Goal: Task Accomplishment & Management: Use online tool/utility

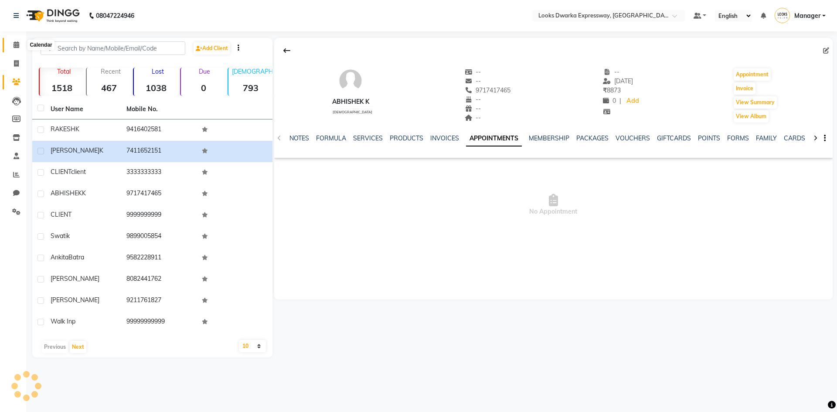
click at [18, 50] on link "Calendar" at bounding box center [13, 45] width 21 height 14
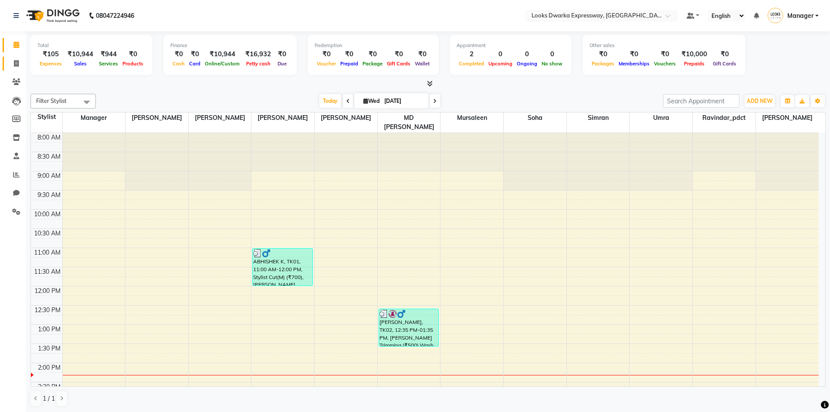
click at [15, 68] on link "Invoice" at bounding box center [13, 64] width 21 height 14
select select "6011"
select select "service"
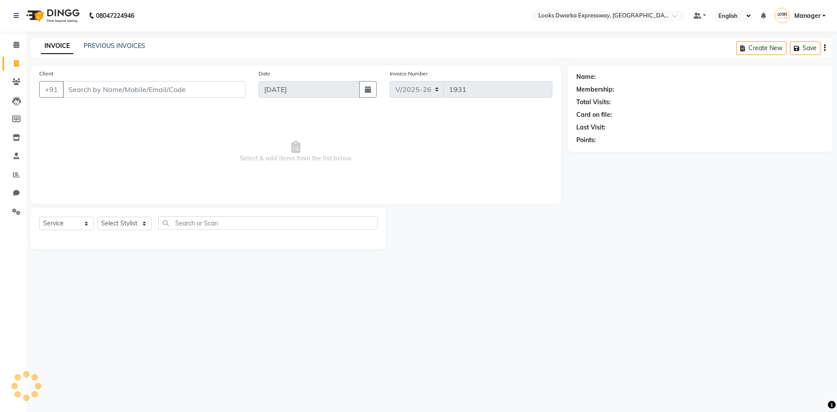
click at [115, 91] on input "Client" at bounding box center [154, 89] width 183 height 17
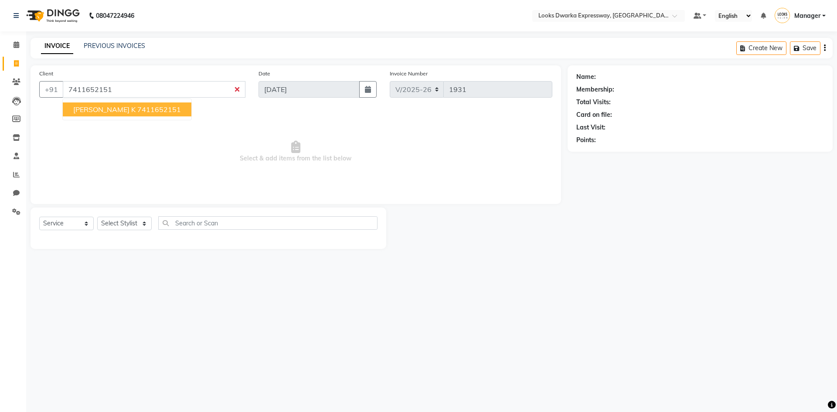
click at [101, 109] on button "[PERSON_NAME] k 7411652151" at bounding box center [127, 109] width 129 height 14
type input "7411652151"
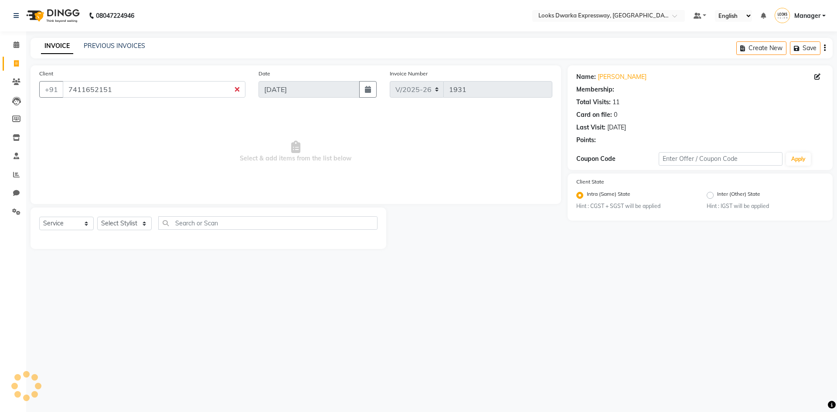
select select "1: Object"
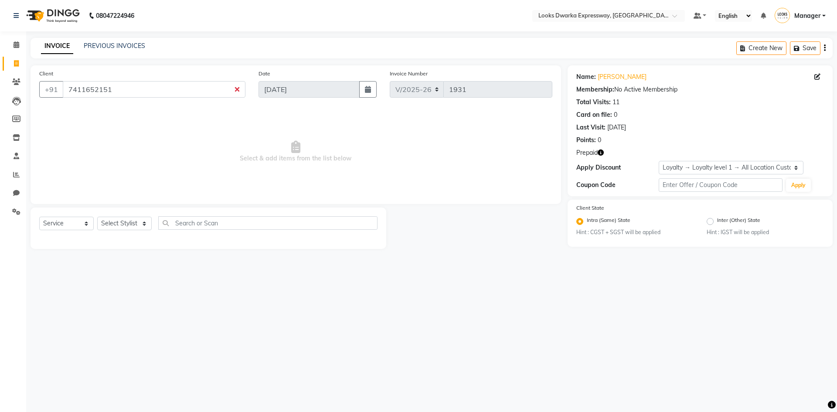
click at [600, 156] on button "button" at bounding box center [600, 152] width 6 height 9
click at [494, 209] on div at bounding box center [476, 227] width 181 height 41
click at [123, 224] on select "Select Stylist Manager MD [PERSON_NAME] [PERSON_NAME] [PERSON_NAME] [PERSON_NAM…" at bounding box center [124, 224] width 54 height 14
select select "61091"
click at [97, 217] on select "Select Stylist Manager MD [PERSON_NAME] [PERSON_NAME] [PERSON_NAME] [PERSON_NAM…" at bounding box center [124, 224] width 54 height 14
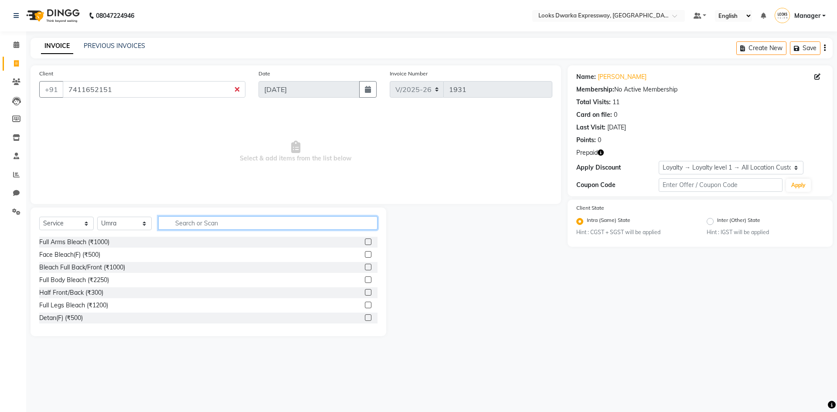
click at [227, 221] on input "text" at bounding box center [267, 223] width 219 height 14
type input "cle"
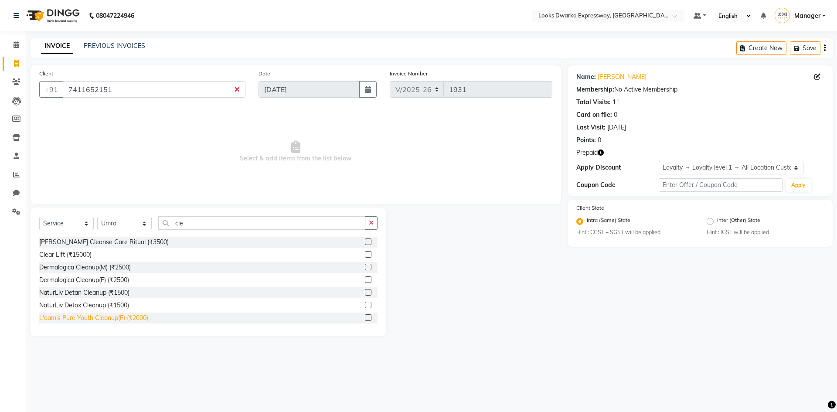
click at [131, 318] on div "L'aamis Pure Youth Cleanup(F) (₹2000)" at bounding box center [93, 317] width 109 height 9
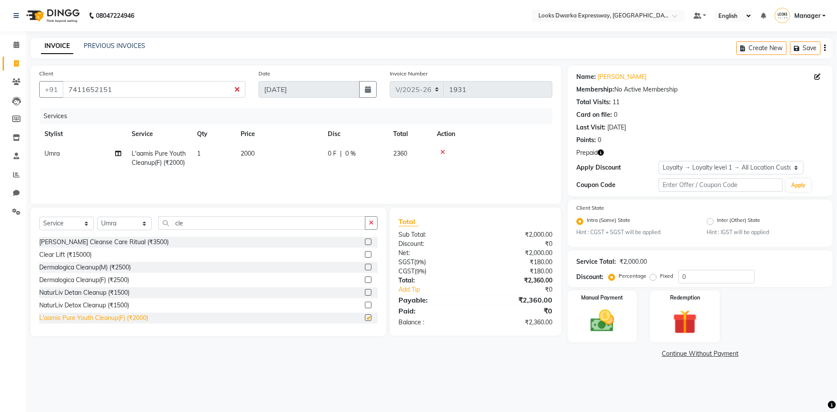
checkbox input "false"
click at [229, 221] on input "cle" at bounding box center [261, 223] width 207 height 14
type input "c"
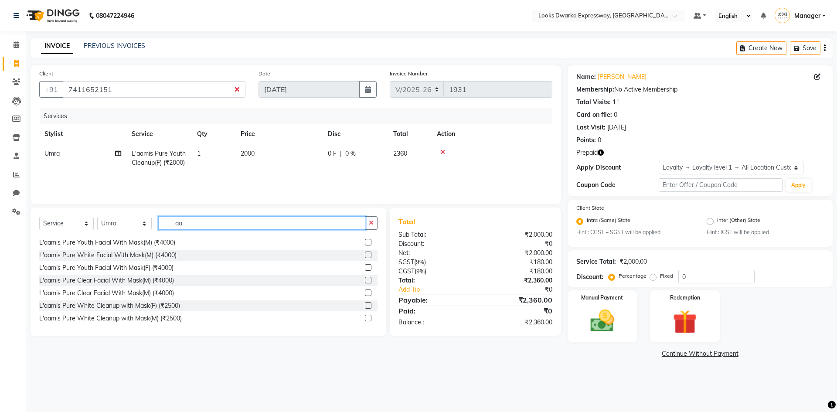
scroll to position [115, 0]
click at [276, 225] on input "aa" at bounding box center [261, 223] width 207 height 14
type input "a"
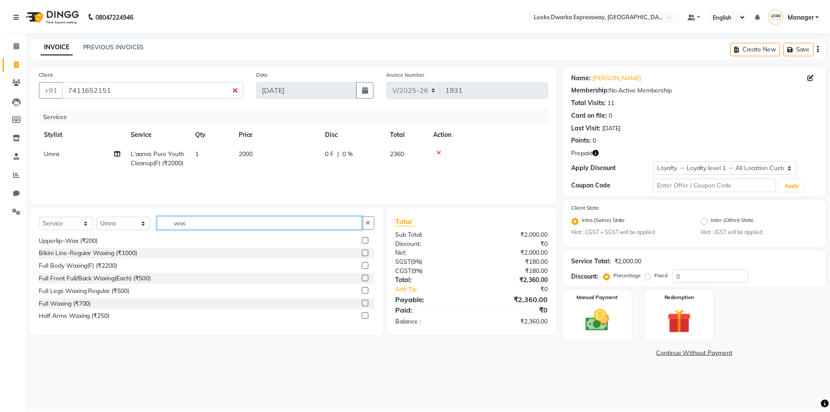
scroll to position [0, 0]
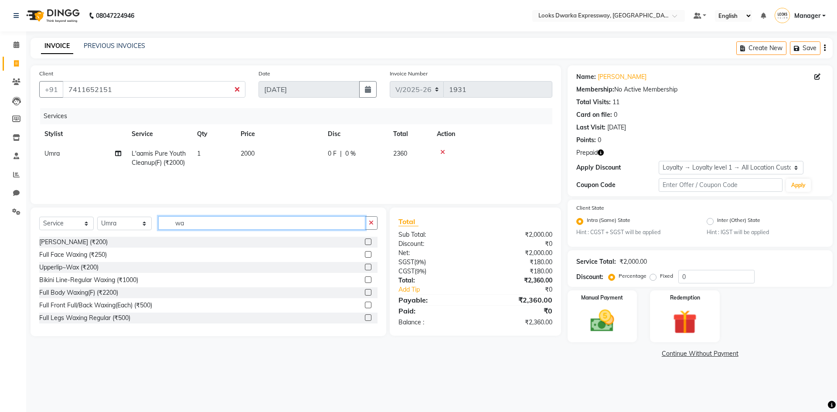
type input "w"
type input "prem"
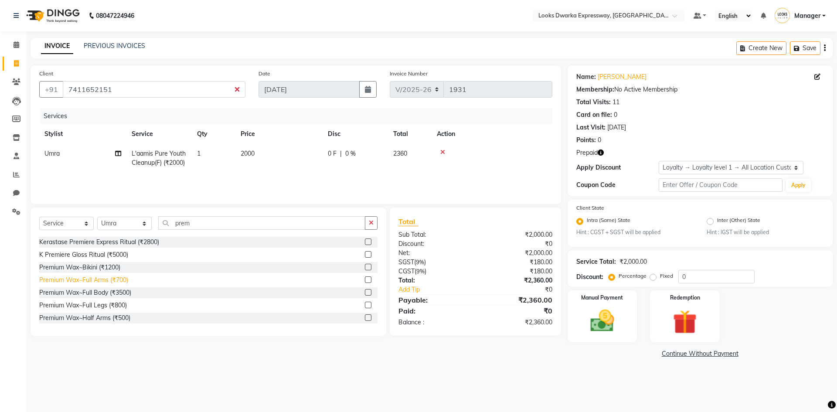
click at [118, 281] on div "Premium Wax~Full Arms (₹700)" at bounding box center [83, 279] width 89 height 9
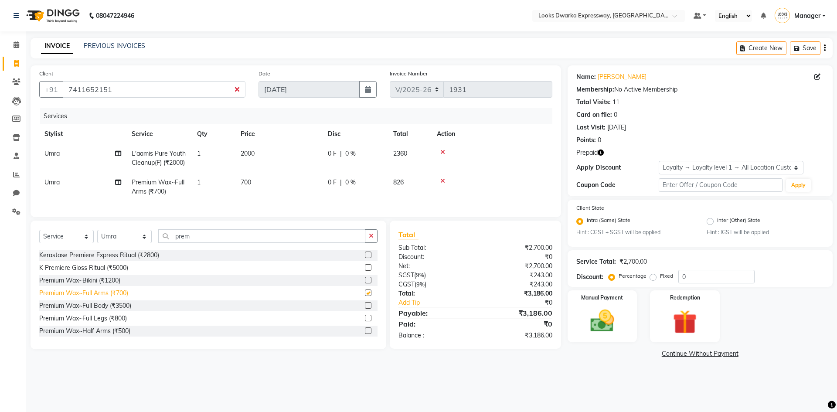
checkbox input "false"
click at [229, 243] on input "prem" at bounding box center [261, 236] width 207 height 14
type input "p"
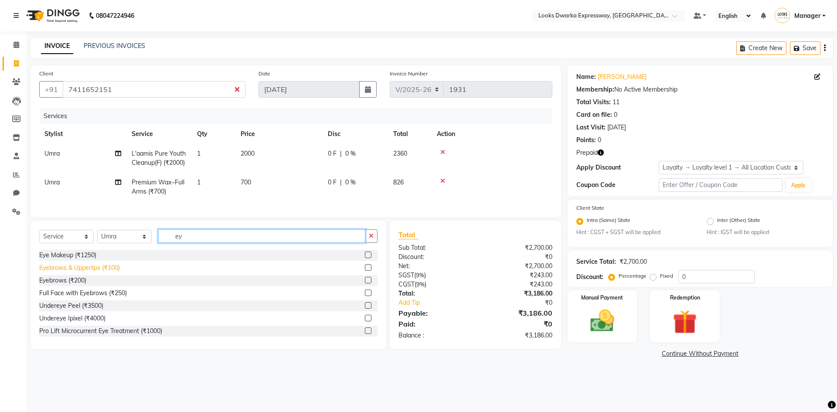
type input "ey"
click at [74, 272] on div "Eyebrows & Upperlips (₹100)" at bounding box center [79, 267] width 81 height 9
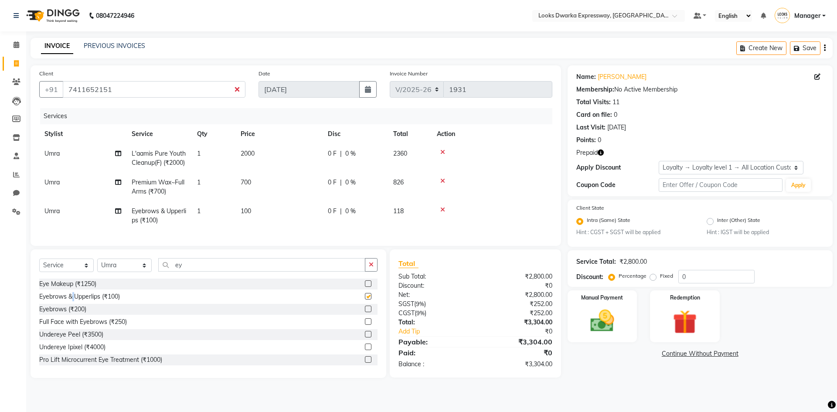
checkbox input "false"
click at [190, 270] on input "ey" at bounding box center [261, 265] width 207 height 14
type input "e"
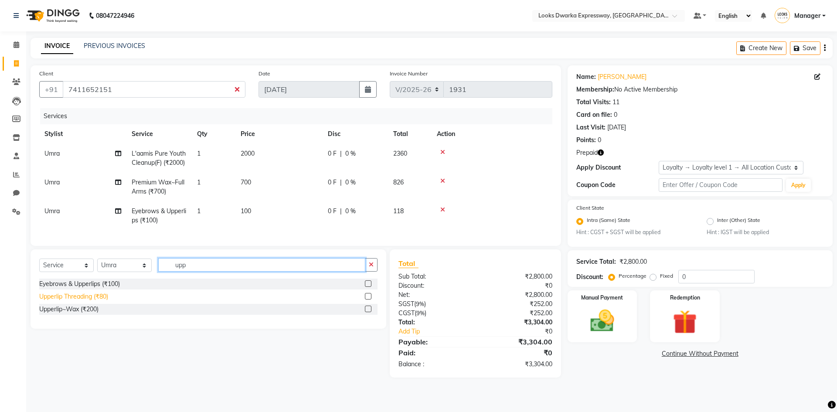
type input "upp"
click at [107, 301] on div "Upperlip Threading (₹80)" at bounding box center [73, 296] width 69 height 9
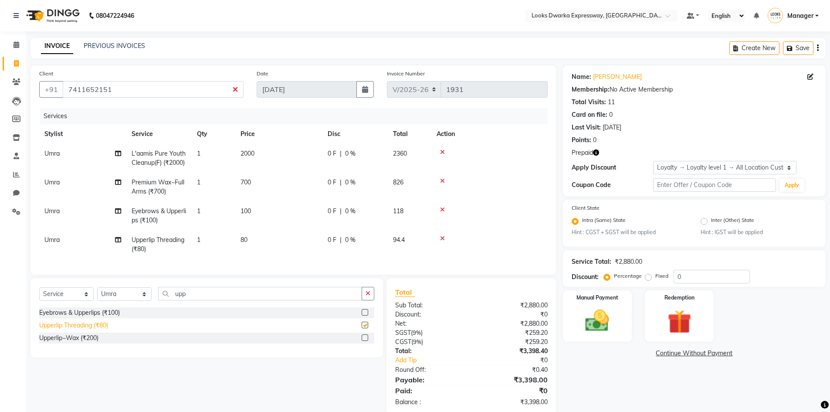
checkbox input "false"
click at [258, 239] on td "80" at bounding box center [278, 244] width 87 height 29
select select "61091"
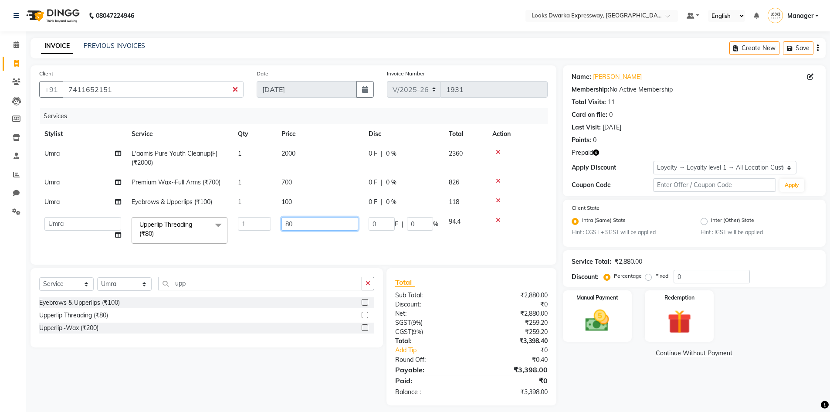
click at [296, 228] on input "80" at bounding box center [320, 224] width 77 height 14
type input "8"
type input "100"
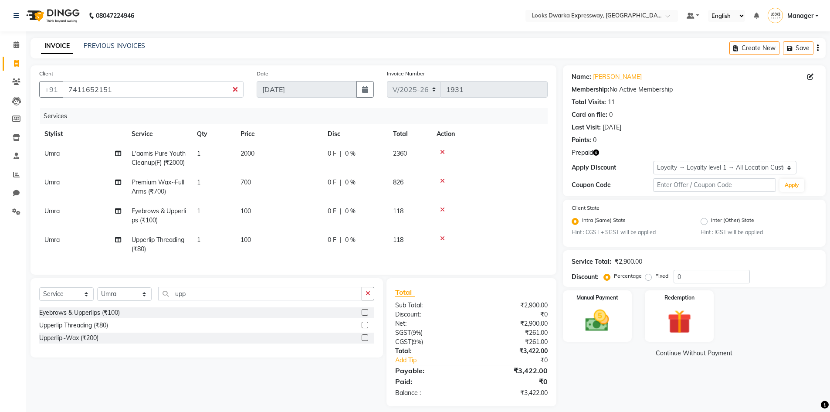
click at [358, 244] on tr "Umra Upperlip Threading (₹80) 1 100 0 F | 0 % 118" at bounding box center [293, 244] width 509 height 29
click at [124, 300] on select "Select Stylist Manager MD [PERSON_NAME] [PERSON_NAME] [PERSON_NAME] [PERSON_NAM…" at bounding box center [124, 294] width 54 height 14
select select "43893"
click at [97, 294] on select "Select Stylist Manager MD [PERSON_NAME] [PERSON_NAME] [PERSON_NAME] [PERSON_NAM…" at bounding box center [124, 294] width 54 height 14
click at [203, 292] on div "Select Service Product Membership Package Voucher Prepaid Gift Card Select Styl…" at bounding box center [207, 342] width 353 height 129
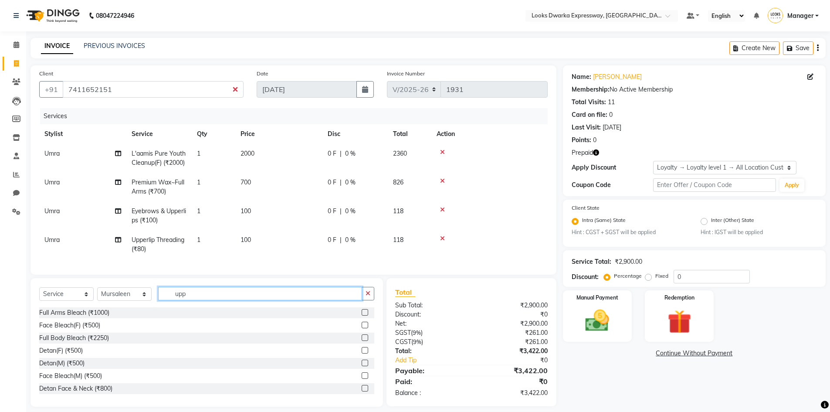
click at [205, 295] on input "upp" at bounding box center [260, 294] width 204 height 14
type input "u"
type input "h"
type input "cut"
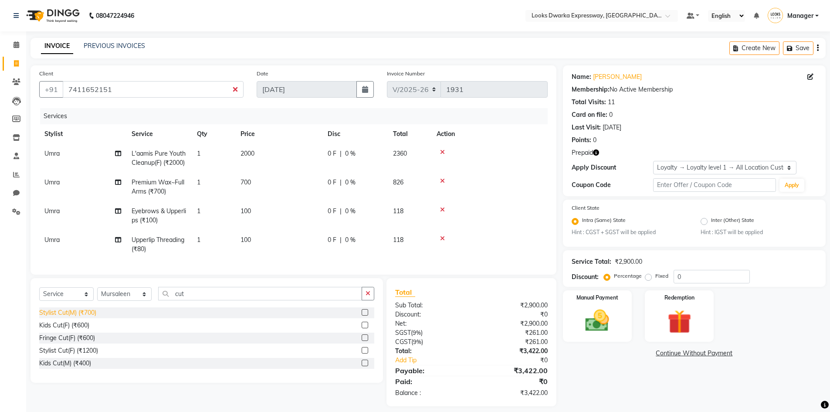
click at [85, 315] on div "Stylist Cut(M) (₹700)" at bounding box center [67, 312] width 57 height 9
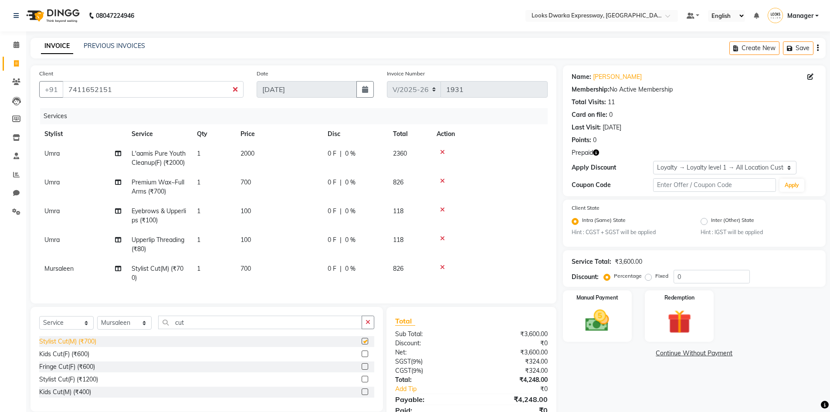
checkbox input "false"
click at [262, 266] on td "700" at bounding box center [278, 273] width 87 height 29
select select "43893"
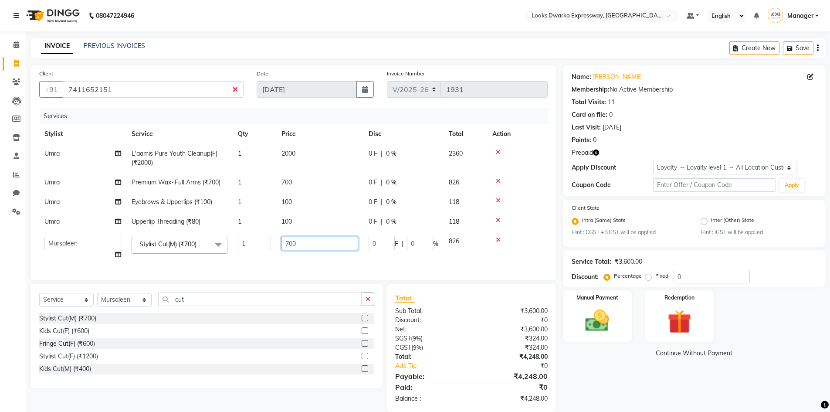
click at [297, 246] on input "700" at bounding box center [320, 244] width 77 height 14
type input "7"
type input "500"
click at [453, 259] on tr "Manager MD [PERSON_NAME] [PERSON_NAME] [PERSON_NAME] [PERSON_NAME] Soha SSBEAUT…" at bounding box center [293, 247] width 509 height 33
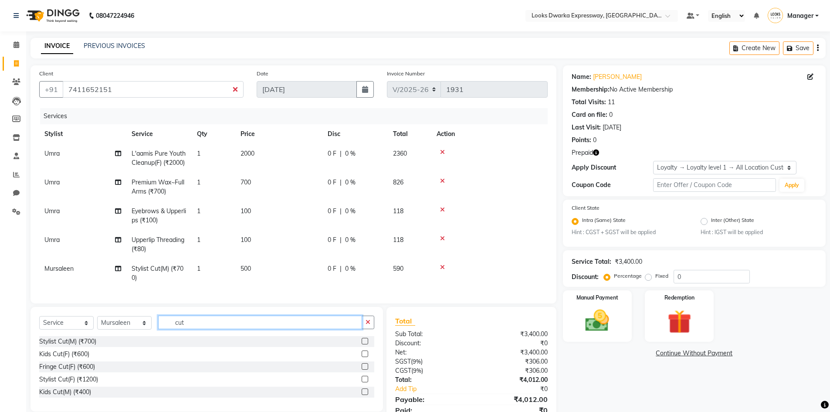
click at [194, 329] on input "cut" at bounding box center [260, 323] width 204 height 14
type input "c"
type input "ino"
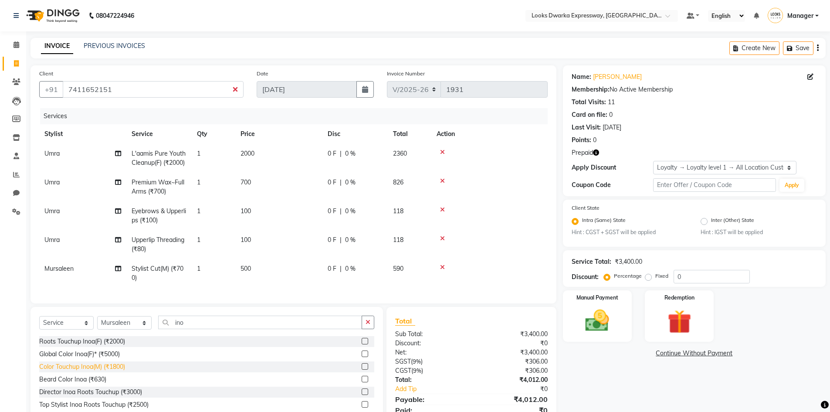
click at [123, 370] on div "Color Touchup Inoa(M) (₹1800)" at bounding box center [82, 366] width 86 height 9
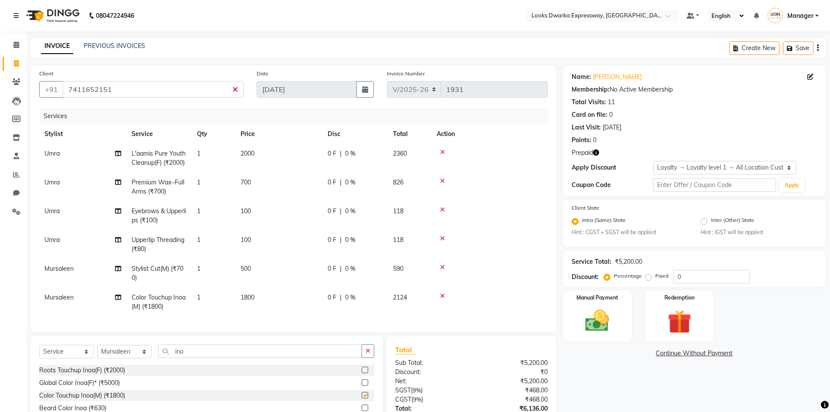
checkbox input "false"
click at [261, 299] on td "1800" at bounding box center [278, 302] width 87 height 29
select select "43893"
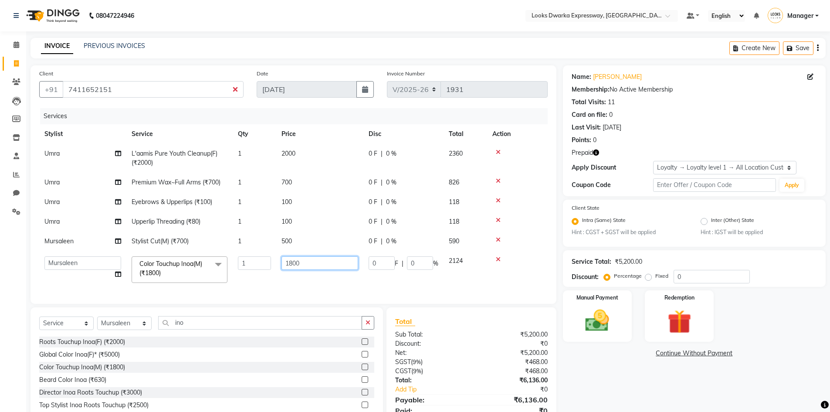
click at [315, 263] on input "1800" at bounding box center [320, 263] width 77 height 14
type input "1"
type input "1200"
click at [300, 291] on div "Services Stylist Service Qty Price Disc Total Action Umra L'aamis Pure Youth Cl…" at bounding box center [293, 201] width 509 height 187
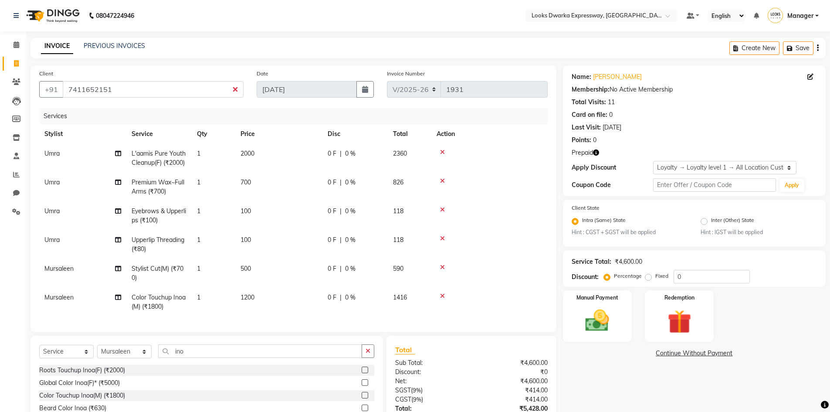
scroll to position [68, 0]
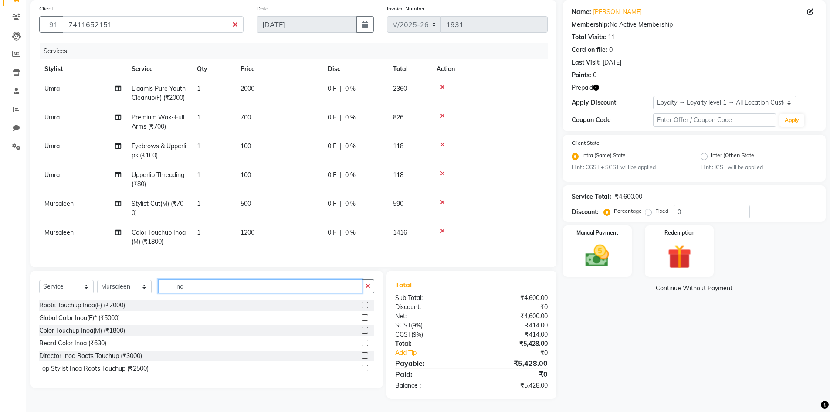
click at [257, 284] on input "ino" at bounding box center [260, 286] width 204 height 14
type input "i"
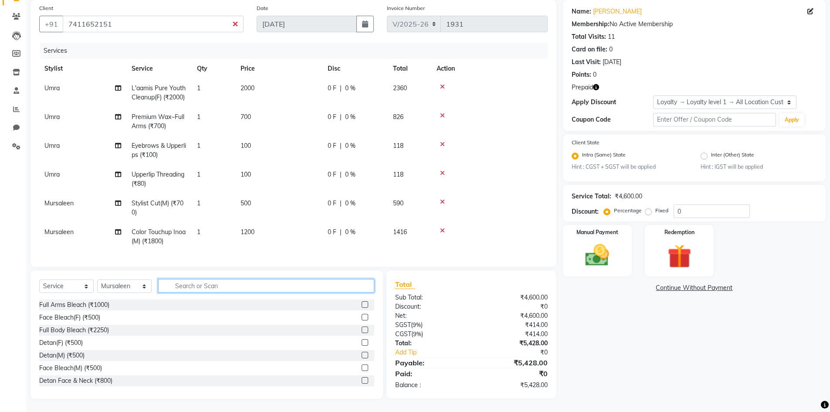
click at [220, 286] on input "text" at bounding box center [266, 286] width 216 height 14
click at [136, 290] on select "Select Stylist Manager MD [PERSON_NAME] [PERSON_NAME] [PERSON_NAME] [PERSON_NAM…" at bounding box center [124, 286] width 54 height 14
select select "43892"
click at [97, 280] on select "Select Stylist Manager MD [PERSON_NAME] [PERSON_NAME] [PERSON_NAME] [PERSON_NAM…" at bounding box center [124, 286] width 54 height 14
click at [200, 289] on input "text" at bounding box center [266, 286] width 216 height 14
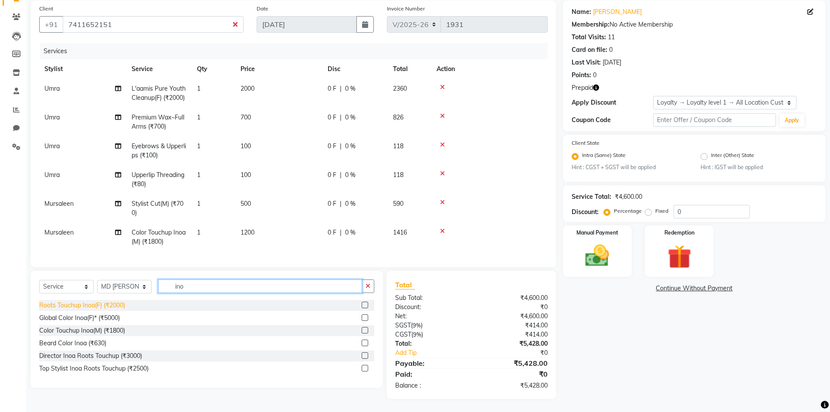
type input "ino"
click at [112, 309] on div "Roots Touchup Inoa(F) (₹2000)" at bounding box center [82, 305] width 86 height 9
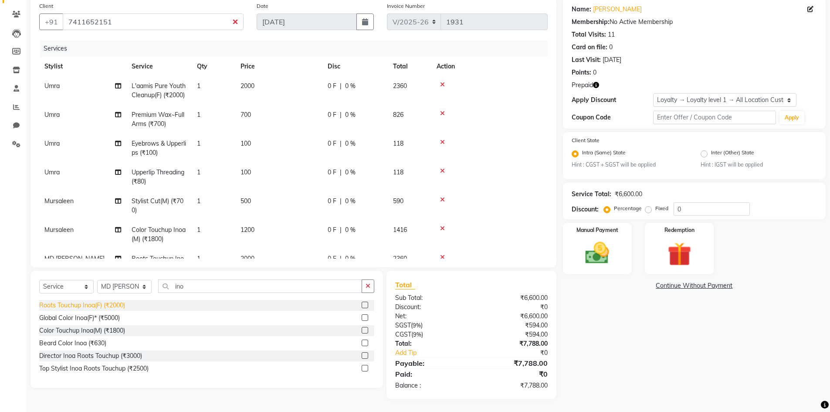
click at [115, 306] on div "Roots Touchup Inoa(F) (₹2000)" at bounding box center [82, 305] width 86 height 9
click at [90, 303] on div "Roots Touchup Inoa(F) (₹2000)" at bounding box center [82, 305] width 86 height 9
click at [244, 305] on div "Roots Touchup Inoa(F) (₹2000)" at bounding box center [206, 305] width 335 height 11
click at [363, 305] on label at bounding box center [365, 305] width 7 height 7
click at [363, 305] on input "checkbox" at bounding box center [365, 305] width 6 height 6
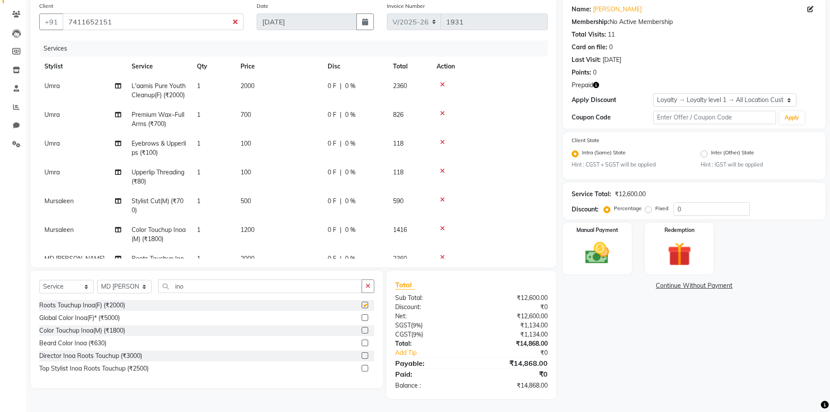
checkbox input "false"
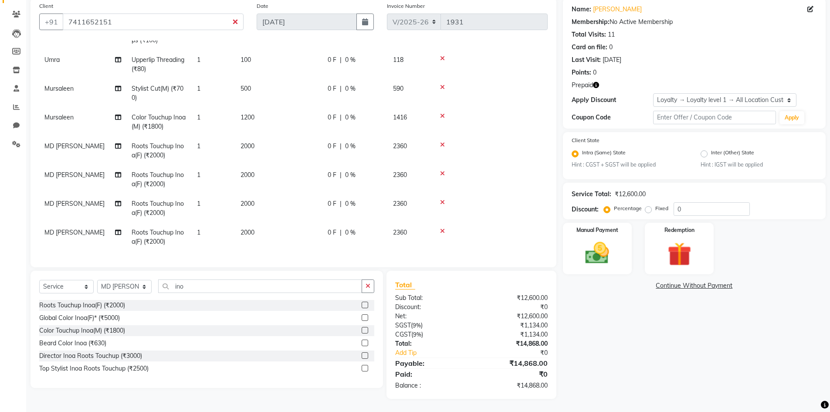
scroll to position [119, 0]
click at [442, 228] on icon at bounding box center [442, 231] width 5 height 6
click at [441, 199] on icon at bounding box center [442, 202] width 5 height 6
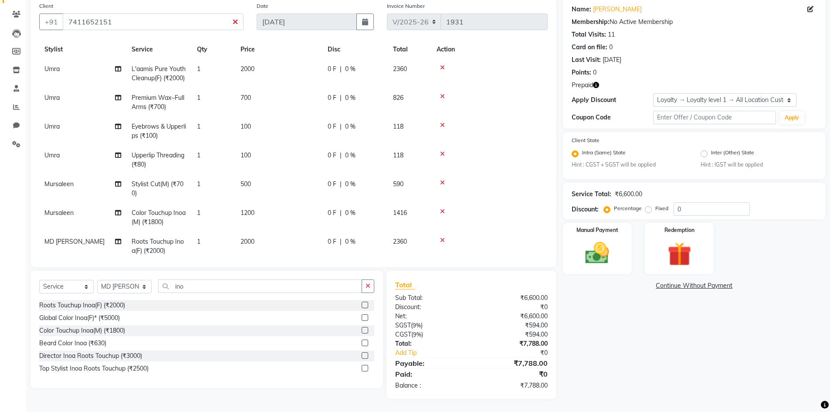
scroll to position [33, 0]
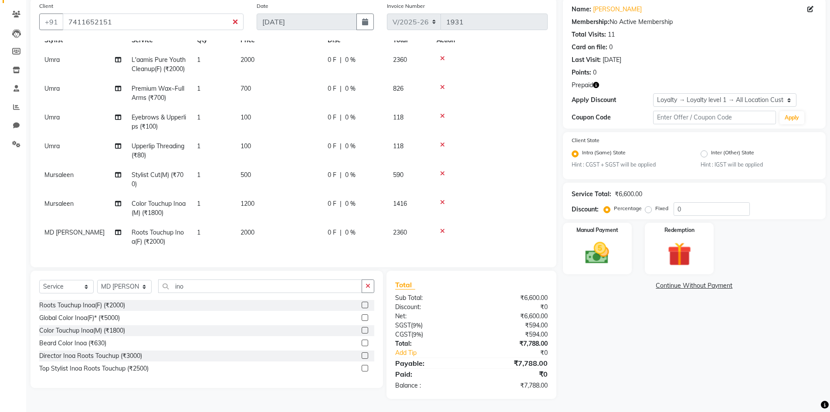
click at [256, 223] on td "2000" at bounding box center [278, 237] width 87 height 29
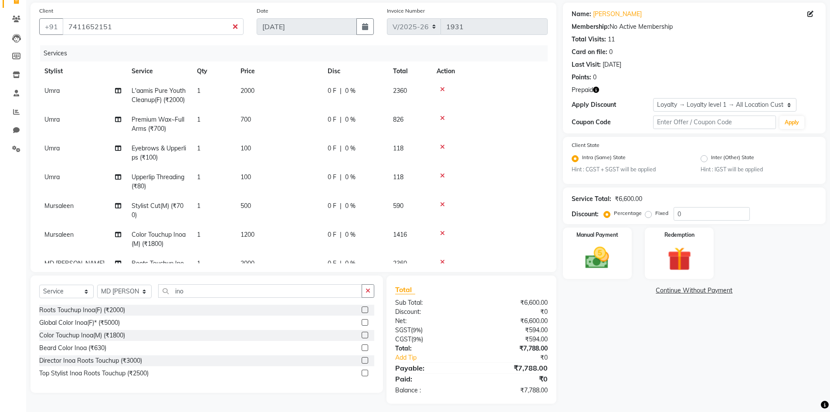
select select "43892"
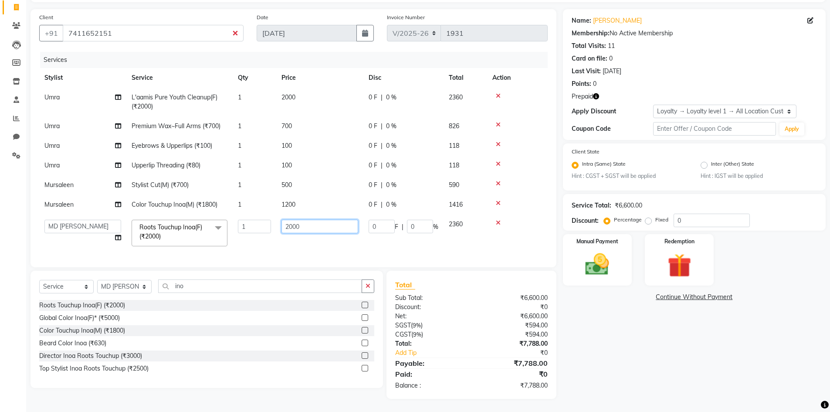
click at [313, 220] on input "2000" at bounding box center [320, 227] width 77 height 14
type input "2"
type input "1300"
click at [289, 241] on tbody "Umra L'aamis Pure Youth Cleanup(F) (₹2000) 1 2000 0 F | 0 % 2360 Umra Premium W…" at bounding box center [293, 170] width 509 height 164
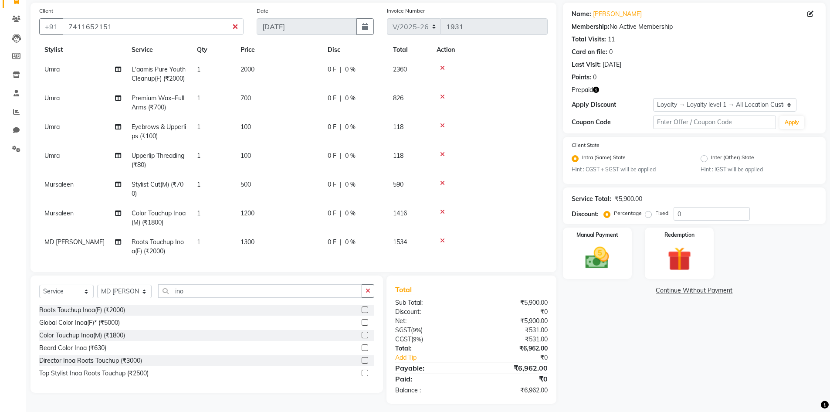
scroll to position [33, 0]
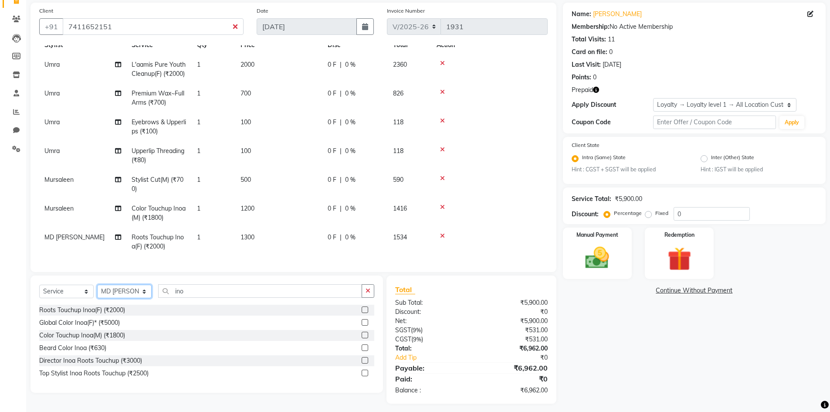
click at [138, 291] on select "Select Stylist Manager MD [PERSON_NAME] [PERSON_NAME] [PERSON_NAME] [PERSON_NAM…" at bounding box center [124, 292] width 54 height 14
select select "52678"
click at [97, 285] on select "Select Stylist Manager MD [PERSON_NAME] [PERSON_NAME] [PERSON_NAME] [PERSON_NAM…" at bounding box center [124, 292] width 54 height 14
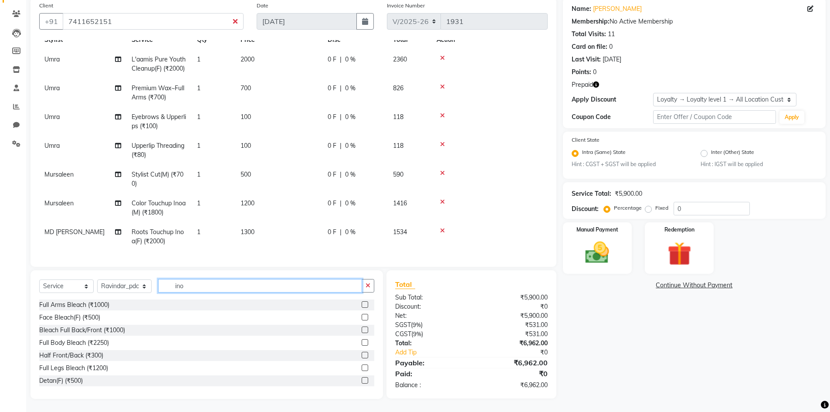
click at [185, 285] on input "ino" at bounding box center [260, 286] width 204 height 14
type input "i"
type input "ped"
click at [81, 369] on div "Foot Prints Pedicure(F) (₹1000)" at bounding box center [82, 367] width 87 height 9
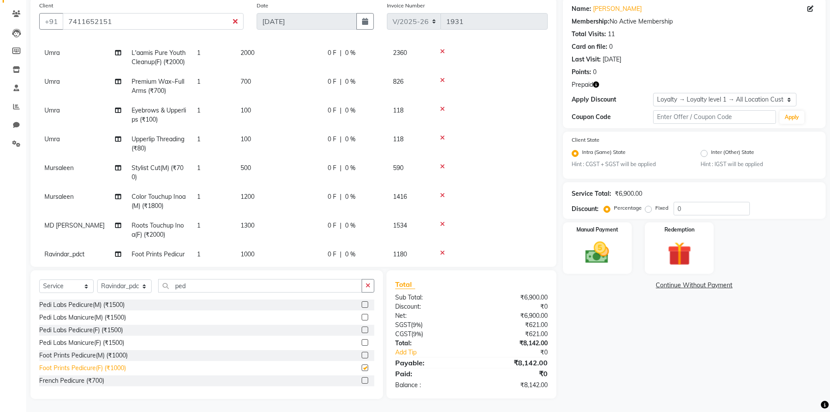
checkbox input "false"
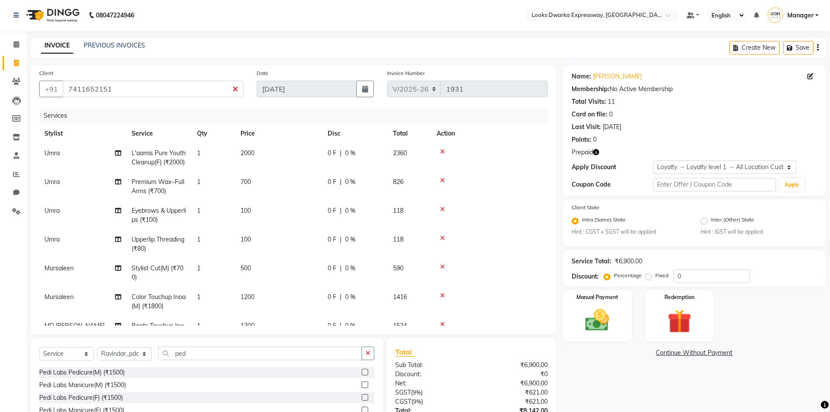
scroll to position [0, 0]
click at [805, 45] on button "Save" at bounding box center [798, 48] width 31 height 14
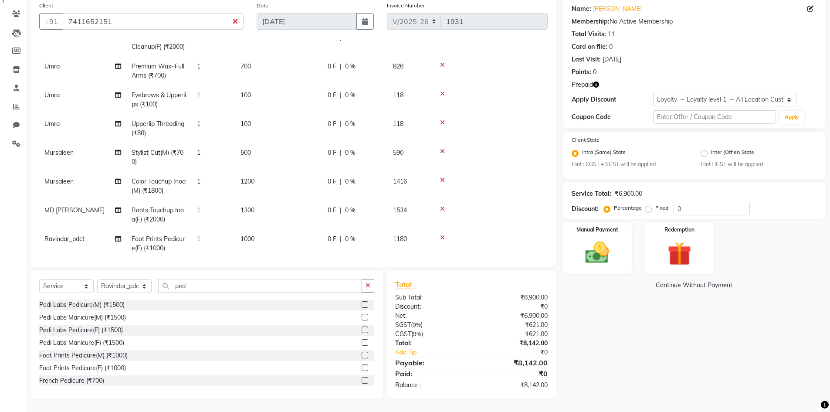
scroll to position [61, 0]
